Goal: Task Accomplishment & Management: Complete application form

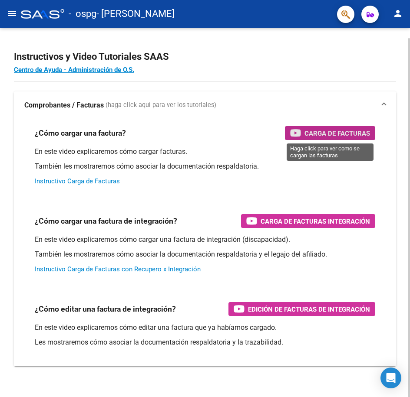
click at [341, 134] on span "Carga de Facturas" at bounding box center [337, 133] width 66 height 11
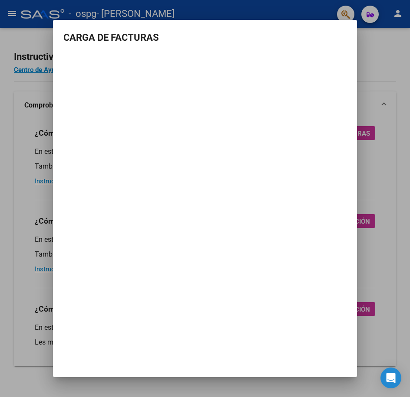
click at [20, 84] on div at bounding box center [205, 198] width 410 height 397
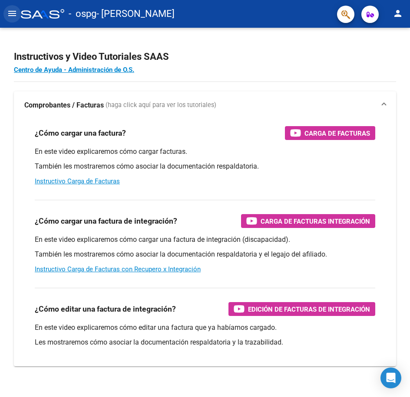
click at [7, 13] on mat-icon "menu" at bounding box center [12, 13] width 10 height 10
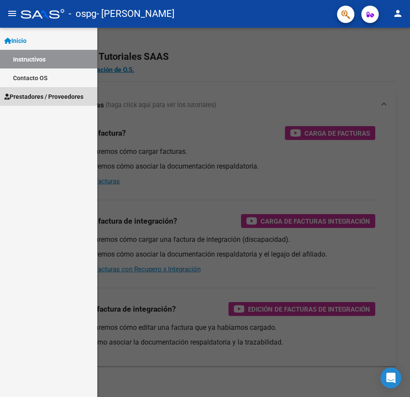
click at [40, 98] on span "Prestadores / Proveedores" at bounding box center [43, 97] width 79 height 10
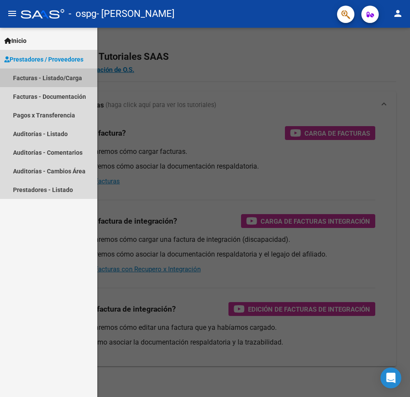
click at [44, 77] on link "Facturas - Listado/Carga" at bounding box center [48, 78] width 97 height 19
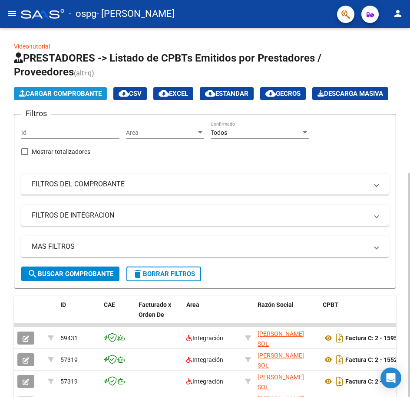
click at [46, 92] on span "Cargar Comprobante" at bounding box center [60, 94] width 82 height 8
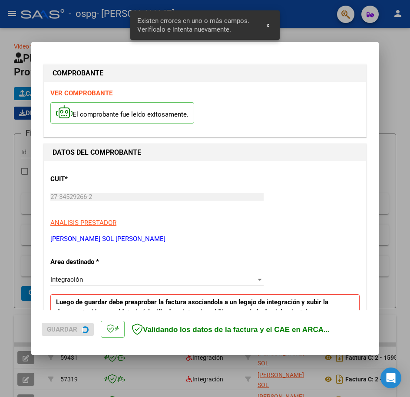
scroll to position [157, 0]
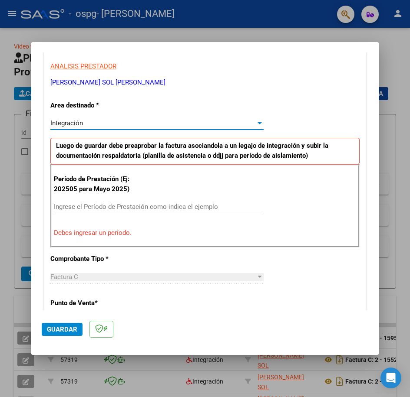
click at [257, 124] on div at bounding box center [259, 123] width 4 height 2
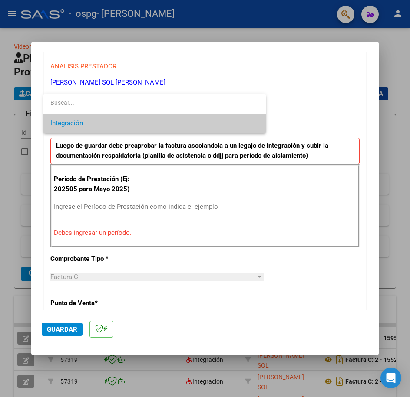
click at [65, 127] on span "Integración" at bounding box center [154, 124] width 208 height 20
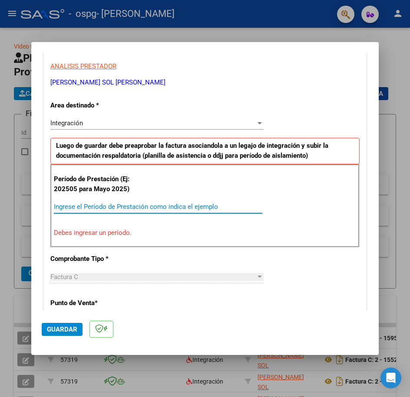
click at [107, 210] on input "Ingrese el Período de Prestación como indica el ejemplo" at bounding box center [158, 207] width 208 height 8
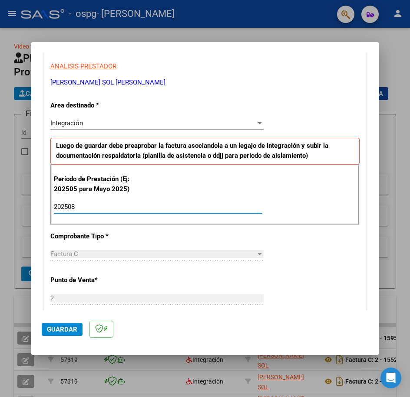
type input "202508"
click at [256, 256] on div at bounding box center [260, 254] width 8 height 7
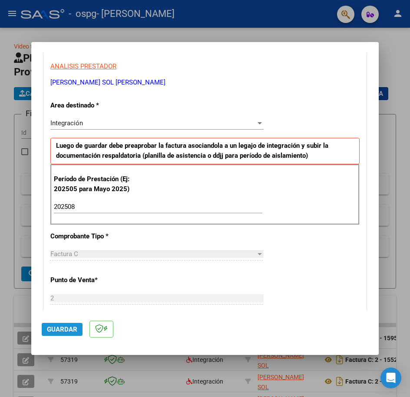
drag, startPoint x: 68, startPoint y: 333, endPoint x: 62, endPoint y: 333, distance: 5.2
click at [67, 333] on span "Guardar" at bounding box center [62, 330] width 30 height 8
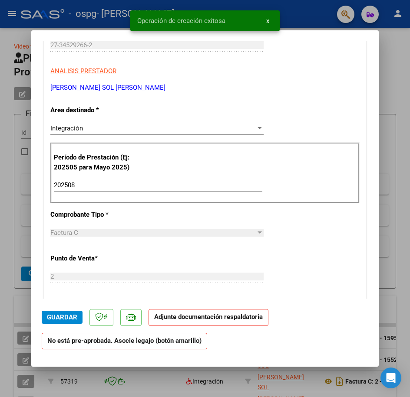
scroll to position [0, 0]
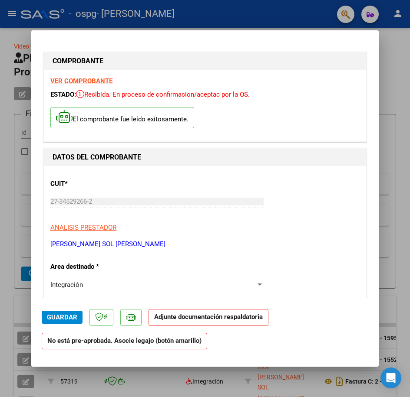
click at [193, 321] on strong "Adjunte documentación respaldatoria" at bounding box center [208, 317] width 108 height 8
click at [51, 319] on span "Guardar" at bounding box center [62, 318] width 30 height 8
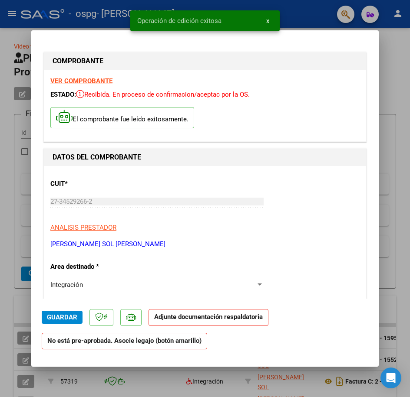
click at [111, 200] on input "27-34529266-2" at bounding box center [156, 202] width 213 height 8
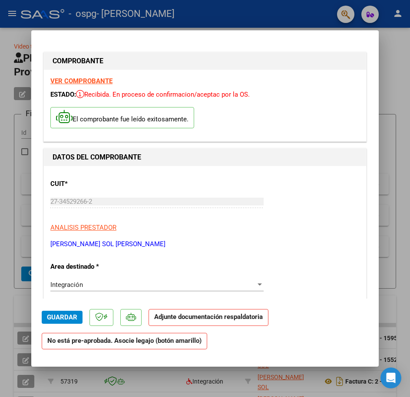
click at [158, 321] on p "Adjunte documentación respaldatoria" at bounding box center [208, 317] width 120 height 17
click at [158, 321] on strong "Adjunte documentación respaldatoria" at bounding box center [208, 317] width 108 height 8
click at [56, 318] on span "Guardar" at bounding box center [62, 318] width 30 height 8
click at [302, 301] on mat-dialog-actions "Guardar Adjunte documentación respaldatoria No está pre-aprobada. Asocie legajo…" at bounding box center [205, 328] width 326 height 58
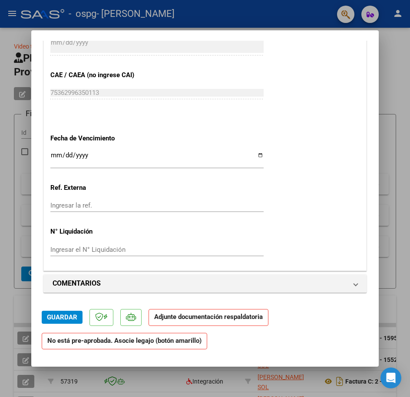
scroll to position [566, 0]
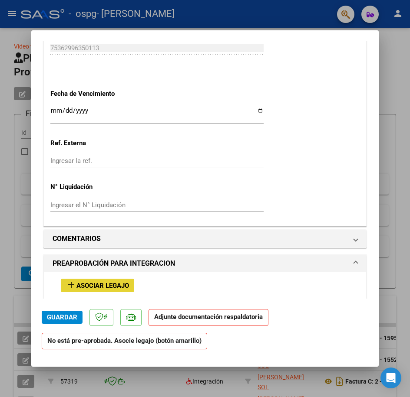
click at [111, 282] on span "Asociar Legajo" at bounding box center [102, 286] width 52 height 8
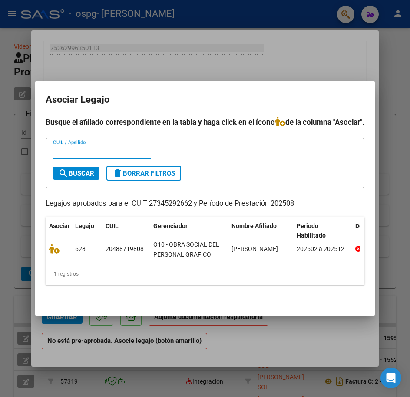
click at [76, 152] on input "CUIL / Apellido" at bounding box center [102, 152] width 98 height 8
type input "20488719808"
click at [83, 177] on span "search Buscar" at bounding box center [76, 174] width 36 height 8
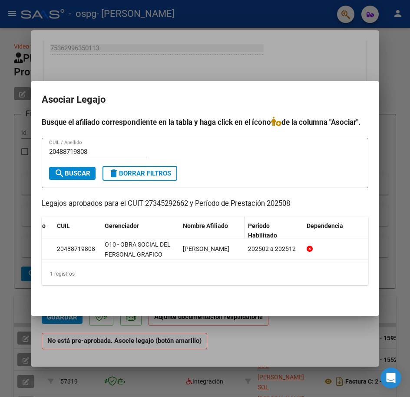
scroll to position [0, 0]
click at [66, 285] on div "1 registros" at bounding box center [205, 274] width 326 height 22
click at [275, 175] on form "20488719808 CUIL / Apellido search Buscar delete Borrar Filtros" at bounding box center [205, 163] width 326 height 51
click at [63, 173] on mat-icon "search" at bounding box center [59, 173] width 10 height 10
click at [272, 348] on div at bounding box center [205, 198] width 410 height 397
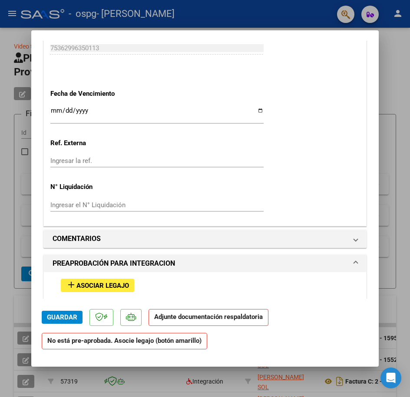
scroll to position [740, 0]
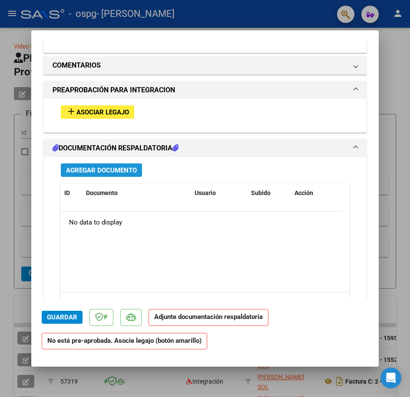
click at [87, 167] on span "Agregar Documento" at bounding box center [101, 171] width 71 height 8
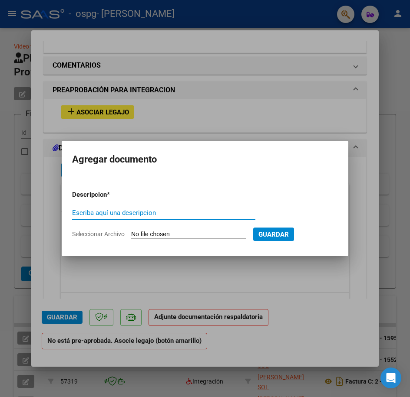
click at [99, 214] on input "Escriba aquí una descripcion" at bounding box center [163, 213] width 183 height 8
type input "autorizacion"
type input "C:\fakepath\AUTORIZACIONES 2025.odt1 (2).odt"
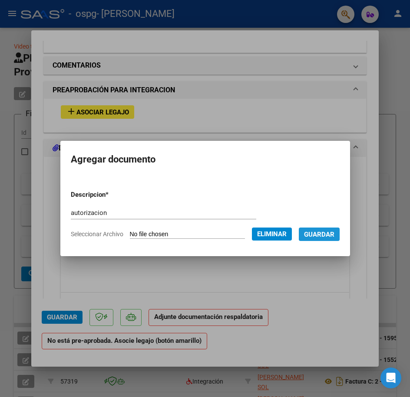
click at [323, 233] on span "Guardar" at bounding box center [319, 235] width 30 height 8
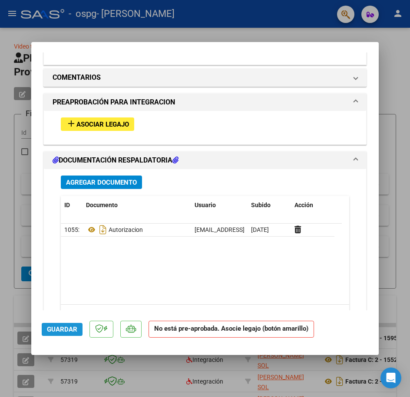
click at [59, 329] on span "Guardar" at bounding box center [62, 330] width 30 height 8
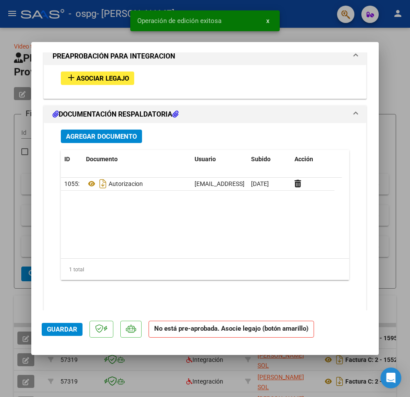
scroll to position [742, 0]
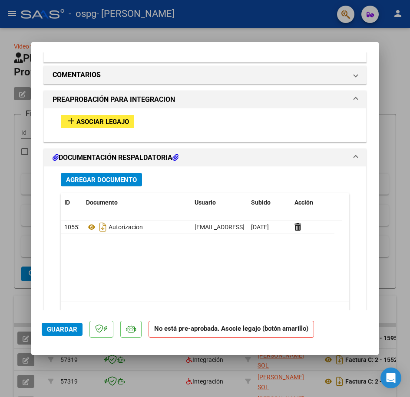
click at [67, 176] on span "Agregar Documento" at bounding box center [101, 180] width 71 height 8
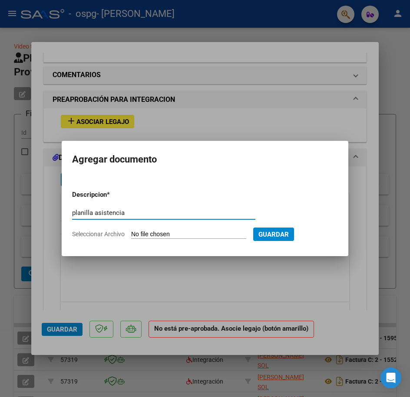
type input "planilla asistencia"
type input "C:\fakepath\Rodriguez lautaro asistencia [DATE].pdf"
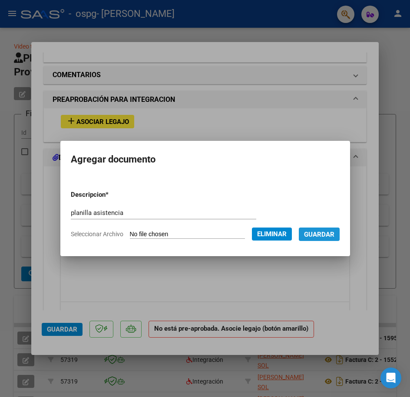
click at [325, 235] on span "Guardar" at bounding box center [319, 235] width 30 height 8
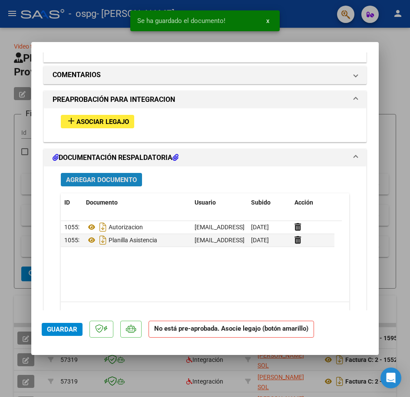
click at [91, 176] on span "Agregar Documento" at bounding box center [101, 180] width 71 height 8
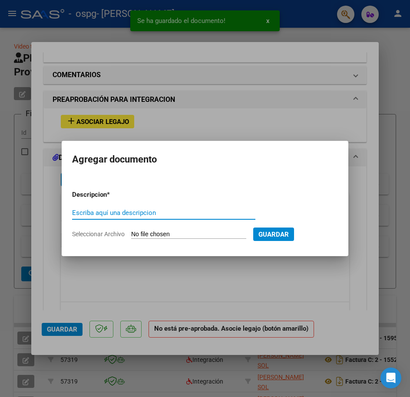
click at [116, 212] on input "Escriba aquí una descripcion" at bounding box center [163, 213] width 183 height 8
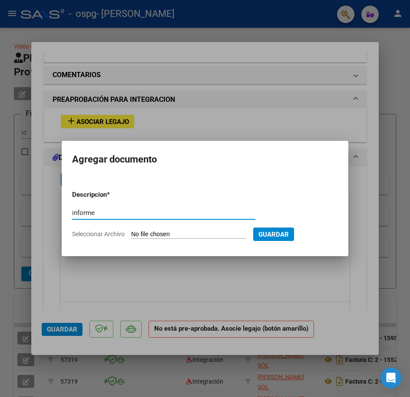
type input "informe"
click at [108, 235] on span "Seleccionar Archivo" at bounding box center [98, 234] width 52 height 7
click at [131, 235] on input "Seleccionar Archivo" at bounding box center [188, 235] width 115 height 8
type input "C:\fakepath\[PERSON_NAME] informe de terapia ocupacional [DATE] (1).pdf"
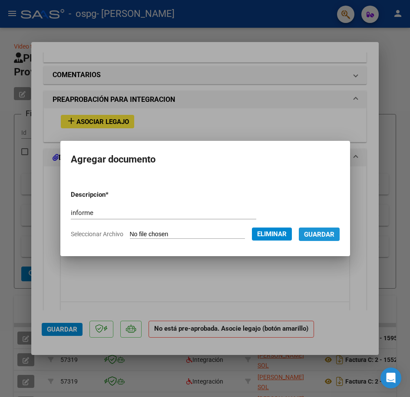
click at [325, 231] on span "Guardar" at bounding box center [319, 235] width 30 height 8
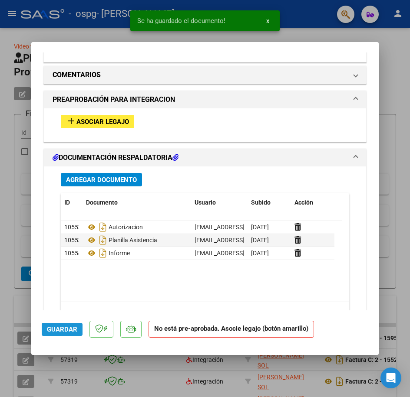
click at [57, 327] on span "Guardar" at bounding box center [62, 330] width 30 height 8
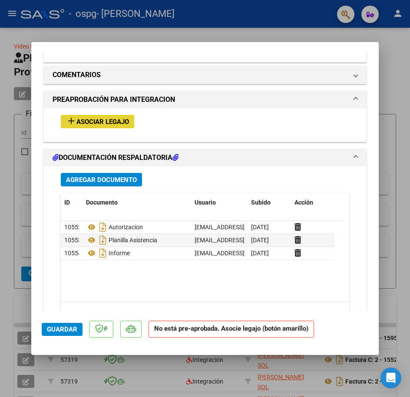
click at [84, 118] on span "Asociar Legajo" at bounding box center [102, 122] width 52 height 8
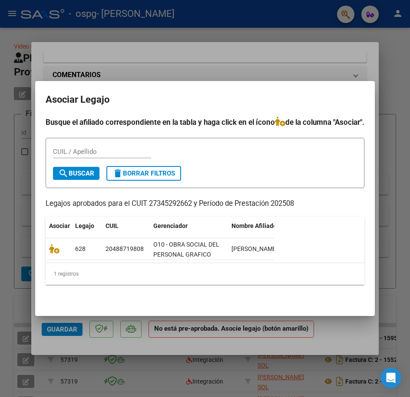
click at [308, 39] on div at bounding box center [205, 198] width 410 height 397
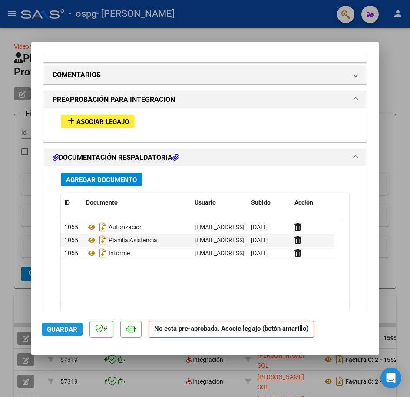
click at [66, 330] on span "Guardar" at bounding box center [62, 330] width 30 height 8
click at [258, 28] on div at bounding box center [205, 198] width 410 height 397
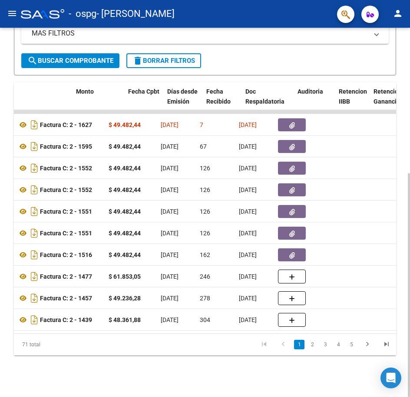
scroll to position [0, 337]
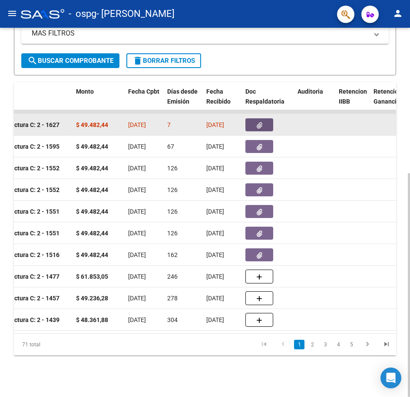
click at [261, 129] on icon "button" at bounding box center [259, 125] width 6 height 7
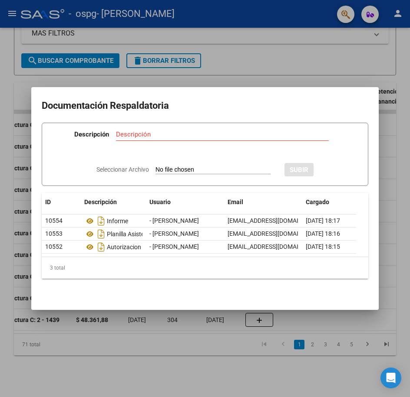
click at [258, 41] on div at bounding box center [205, 198] width 410 height 397
